Goal: Transaction & Acquisition: Purchase product/service

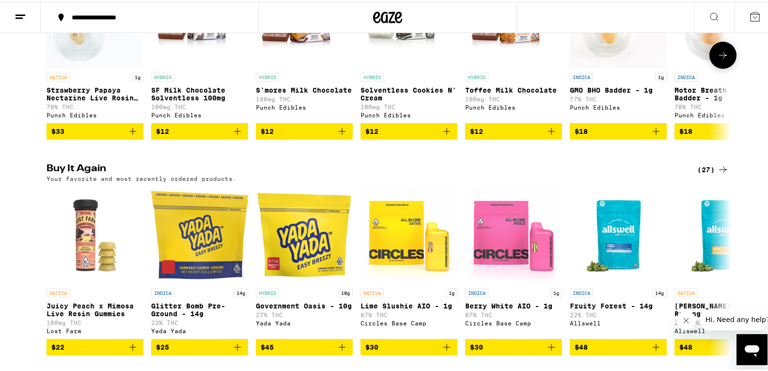
scroll to position [727, 0]
